Goal: Communication & Community: Answer question/provide support

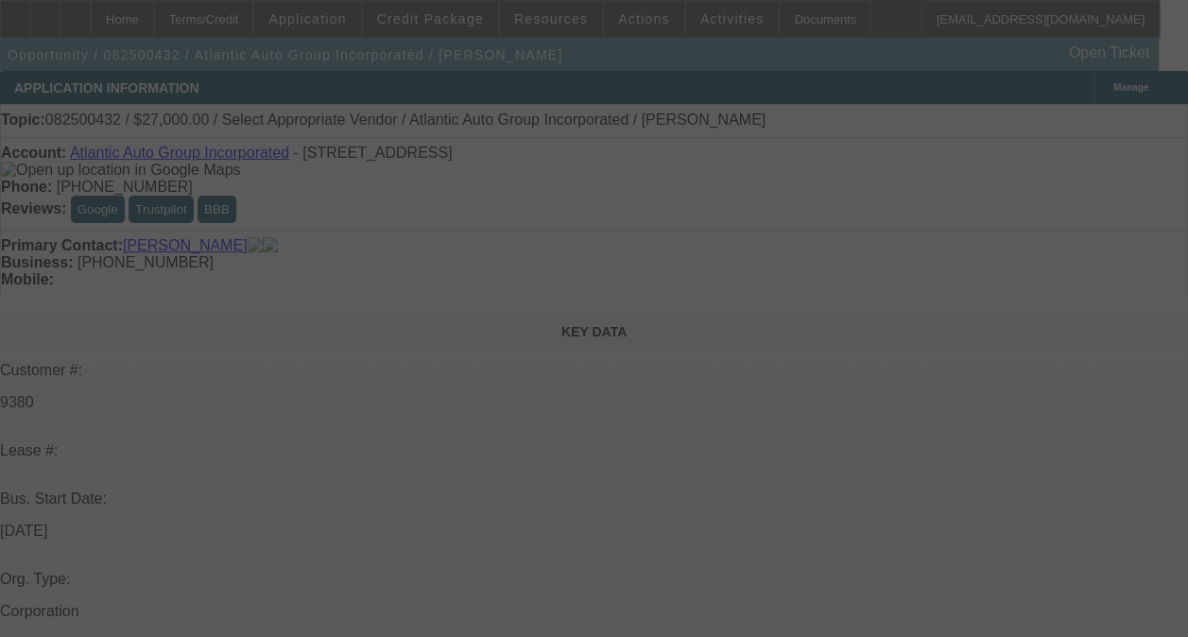
click at [844, 318] on div at bounding box center [594, 318] width 1188 height 637
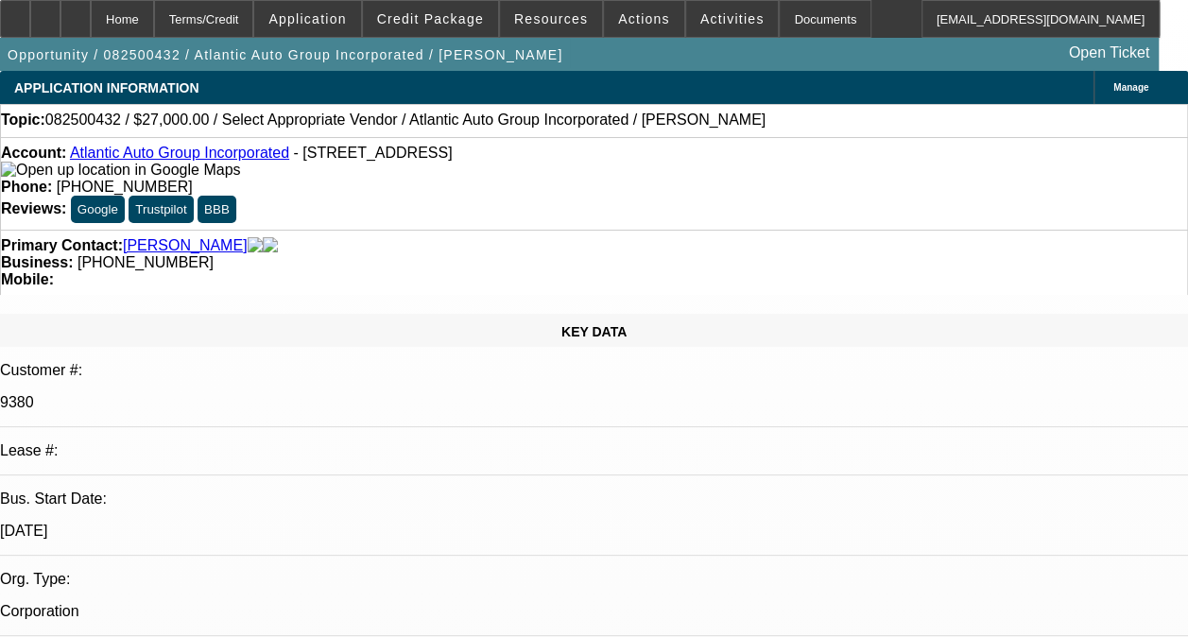
select select "0"
select select "2"
select select "0.1"
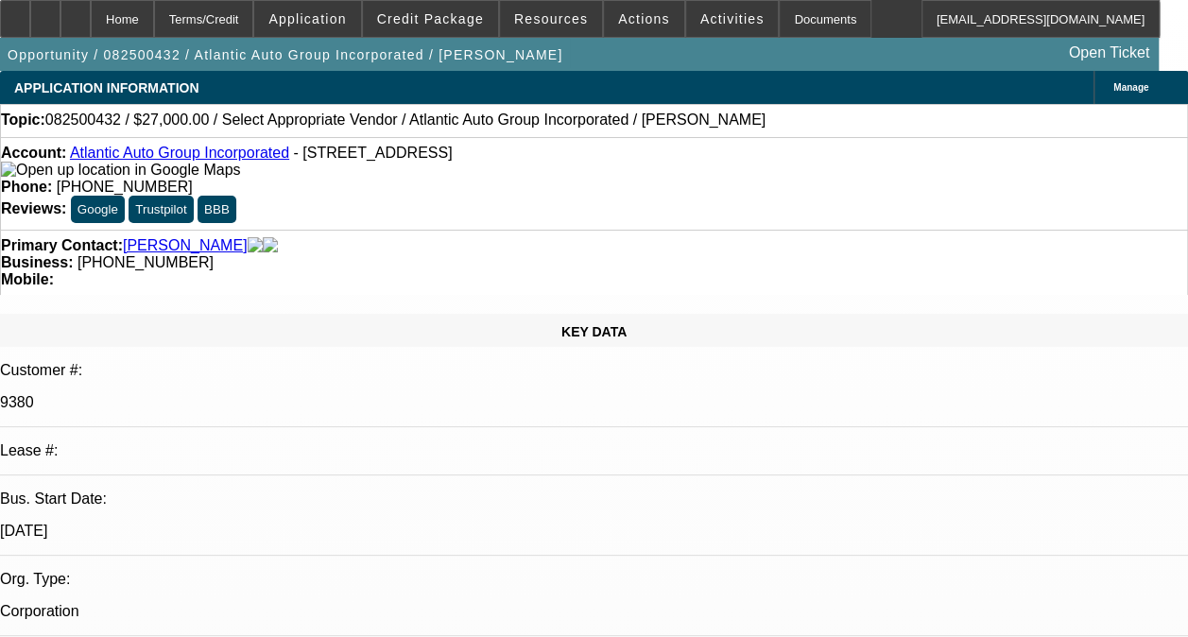
select select "1"
select select "2"
select select "4"
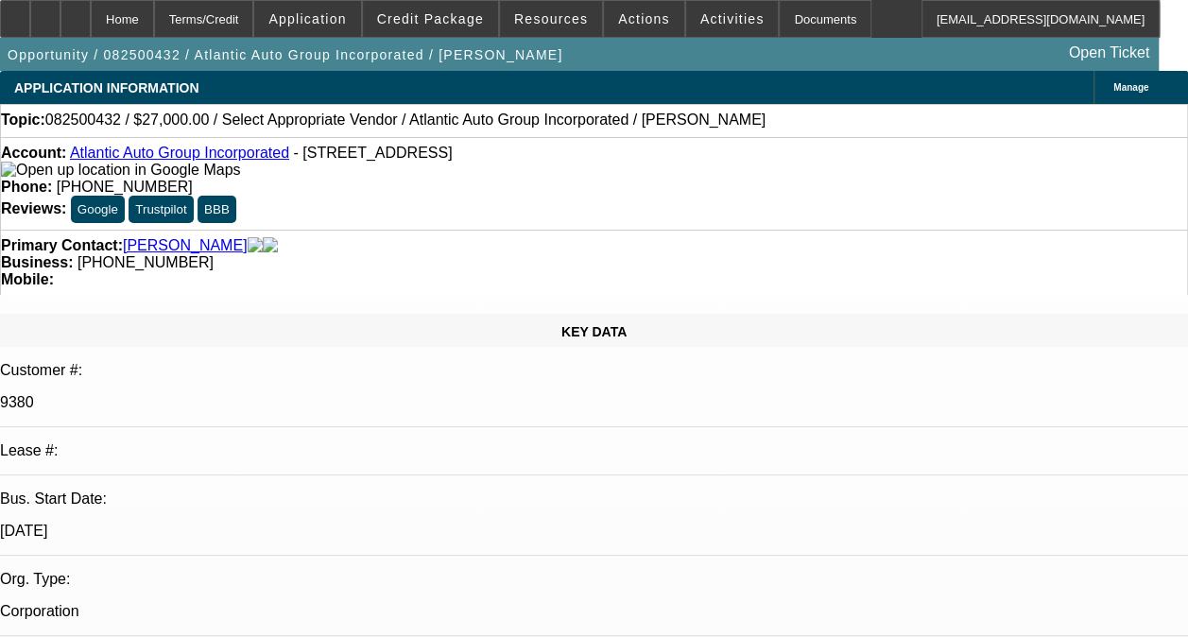
scroll to position [45, 0]
drag, startPoint x: 1094, startPoint y: 352, endPoint x: 836, endPoint y: 335, distance: 258.6
type textarea "ACCOUNT HAS BEEN PAID OFF AND TERMINATED. [PERSON_NAME] HAD SEVERAL NSF'S. LAST…"
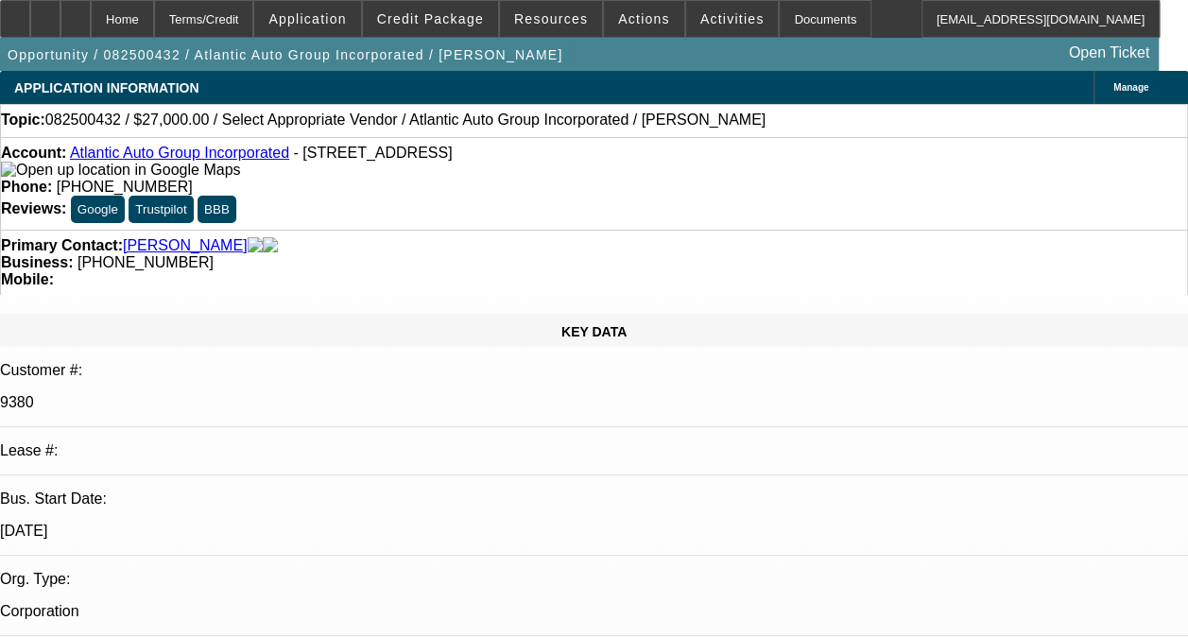
radio input "true"
